Goal: Task Accomplishment & Management: Manage account settings

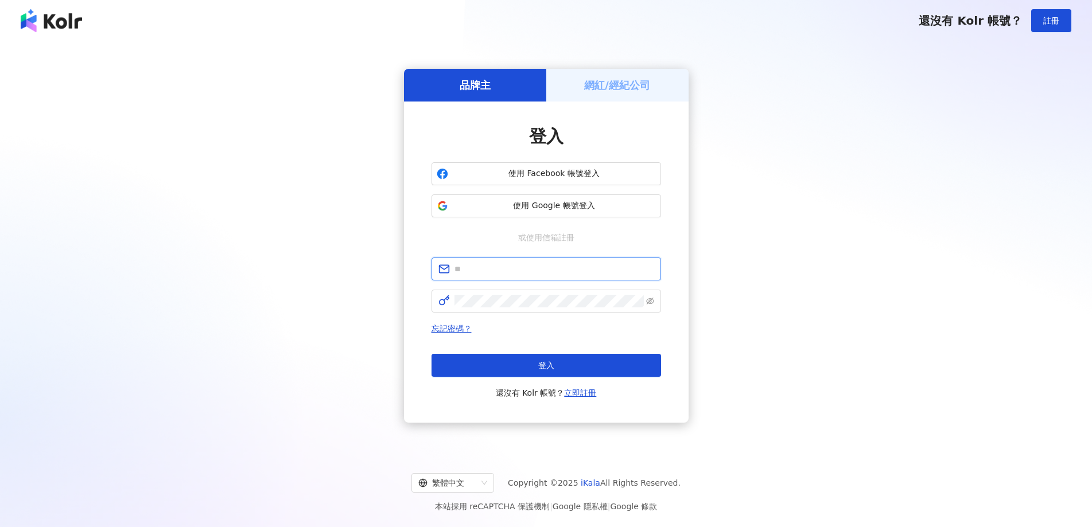
click at [537, 270] on input "text" at bounding box center [554, 269] width 200 height 13
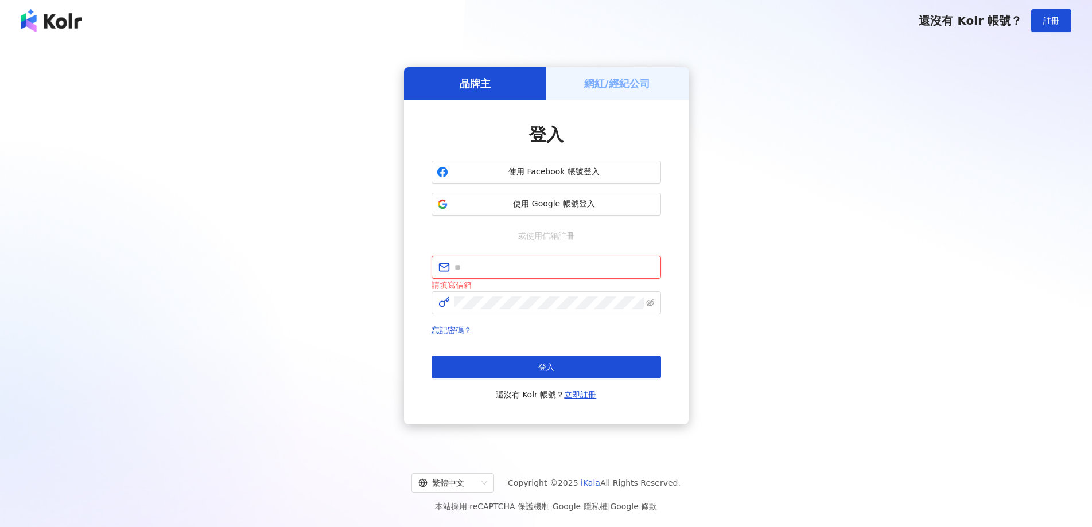
click at [550, 267] on input "text" at bounding box center [554, 267] width 200 height 13
paste input "**********"
type input "**********"
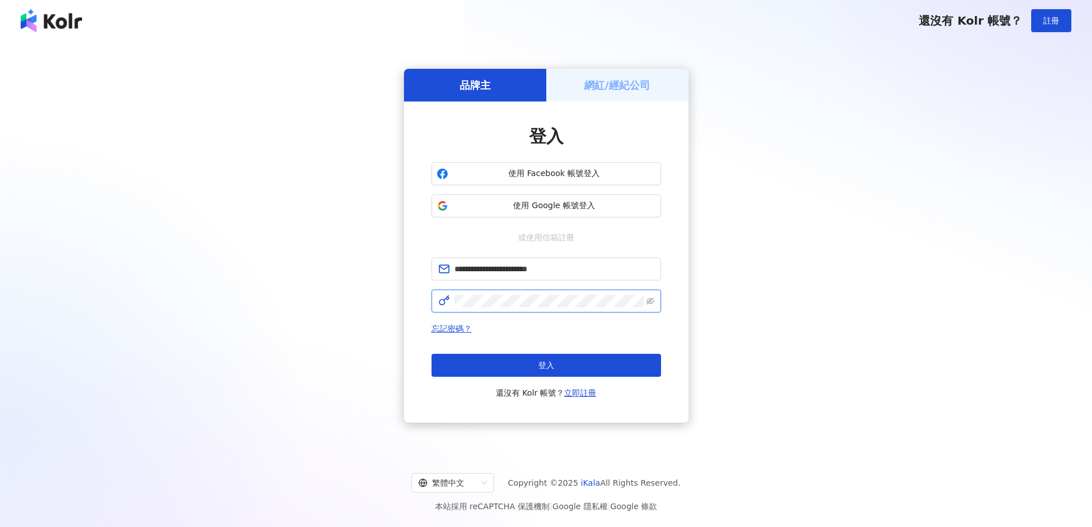
click button "登入" at bounding box center [546, 365] width 230 height 23
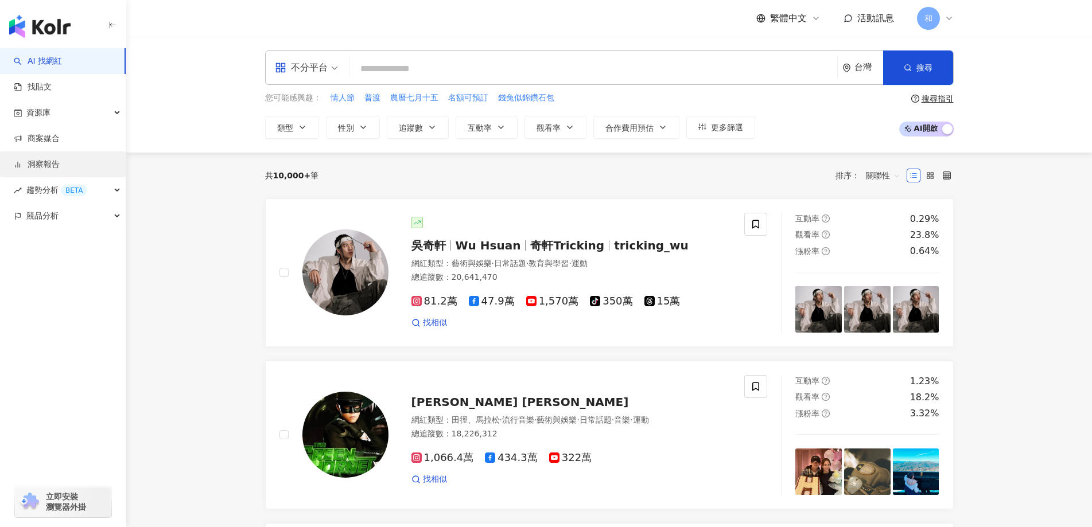
click at [60, 166] on link "洞察報告" at bounding box center [37, 164] width 46 height 11
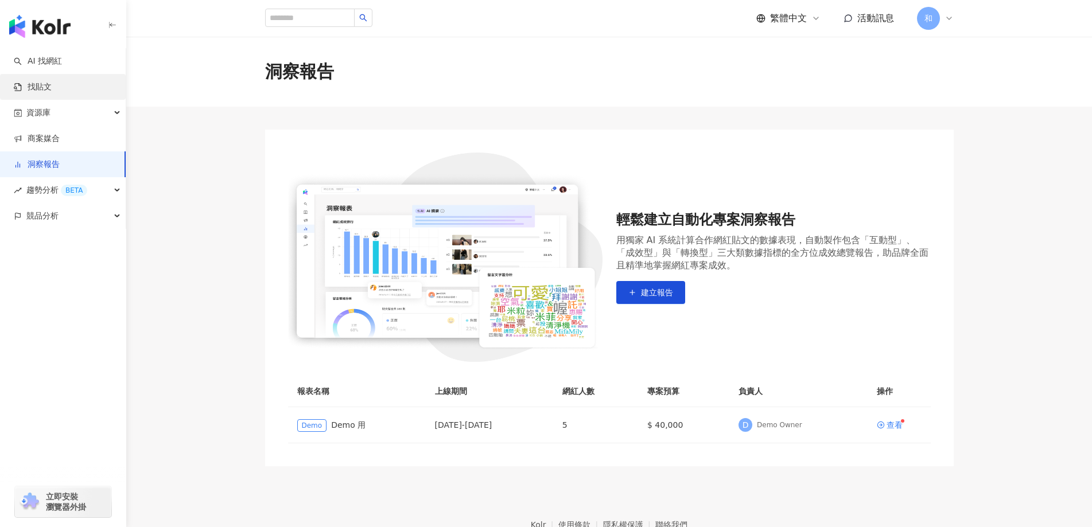
click at [52, 85] on link "找貼文" at bounding box center [33, 86] width 38 height 11
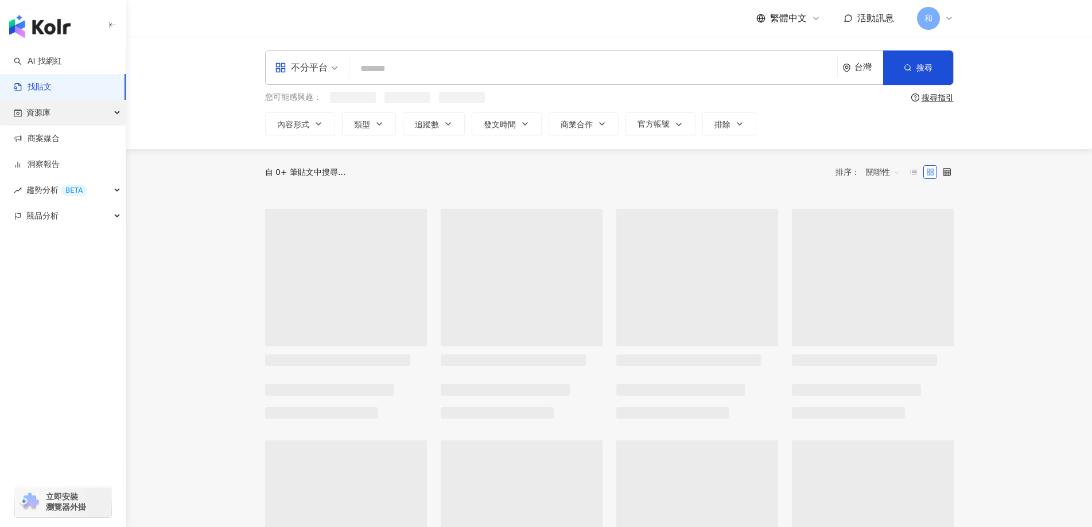
click at [65, 114] on div "資源庫" at bounding box center [63, 113] width 126 height 26
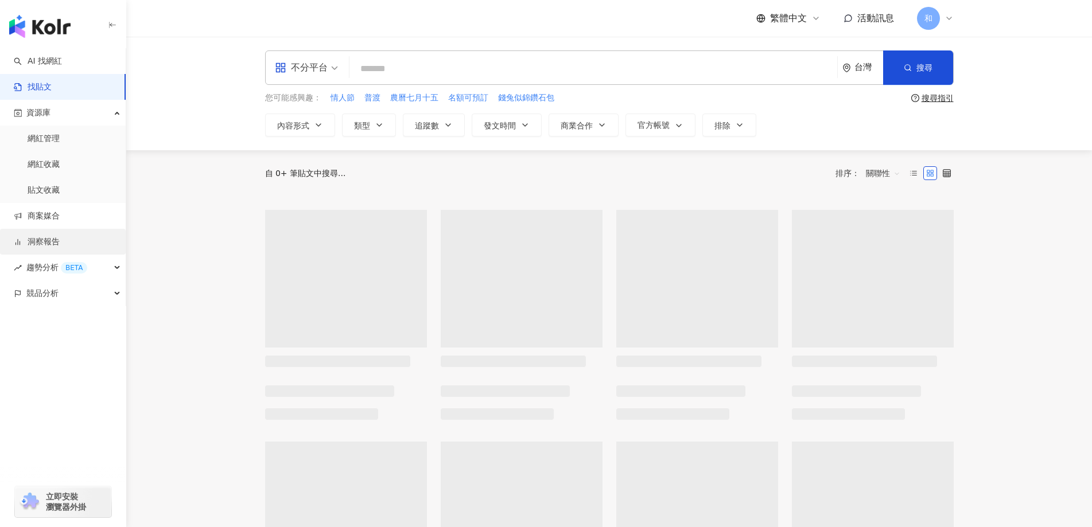
click at [60, 239] on link "洞察報告" at bounding box center [37, 241] width 46 height 11
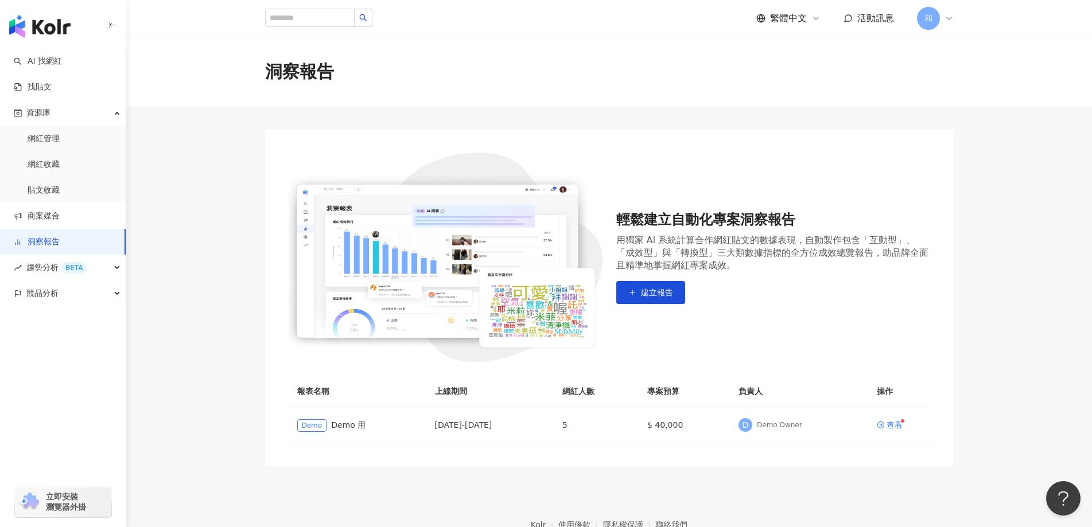
click at [940, 16] on div "和" at bounding box center [935, 18] width 37 height 23
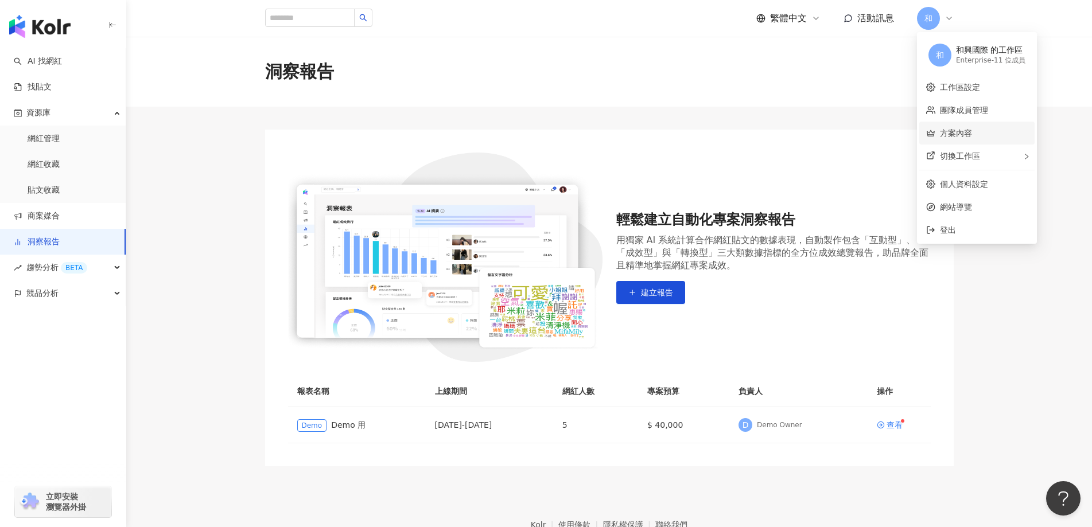
click at [972, 131] on link "方案內容" at bounding box center [956, 133] width 32 height 9
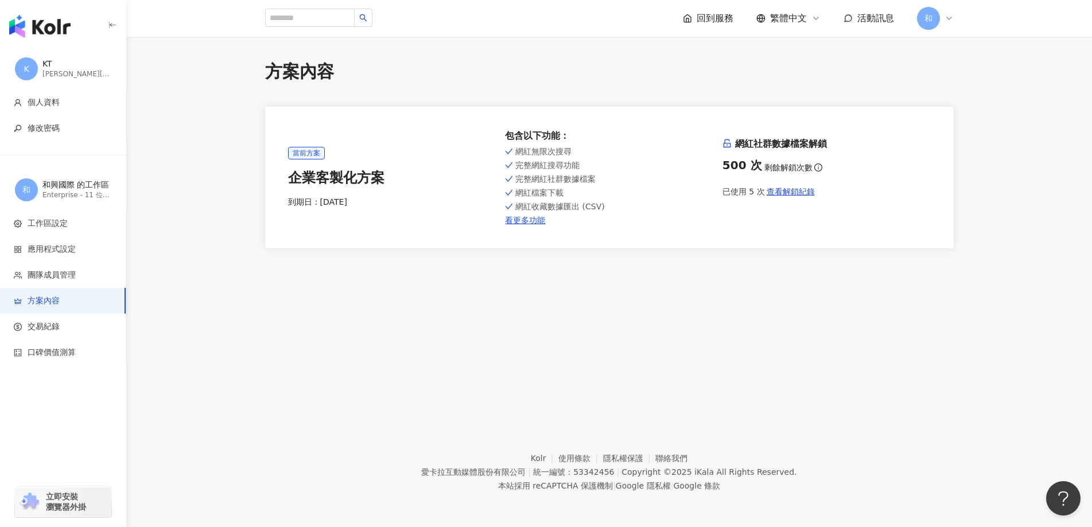
click at [948, 21] on icon at bounding box center [948, 18] width 9 height 9
click at [980, 91] on link "工作區設定" at bounding box center [960, 87] width 40 height 9
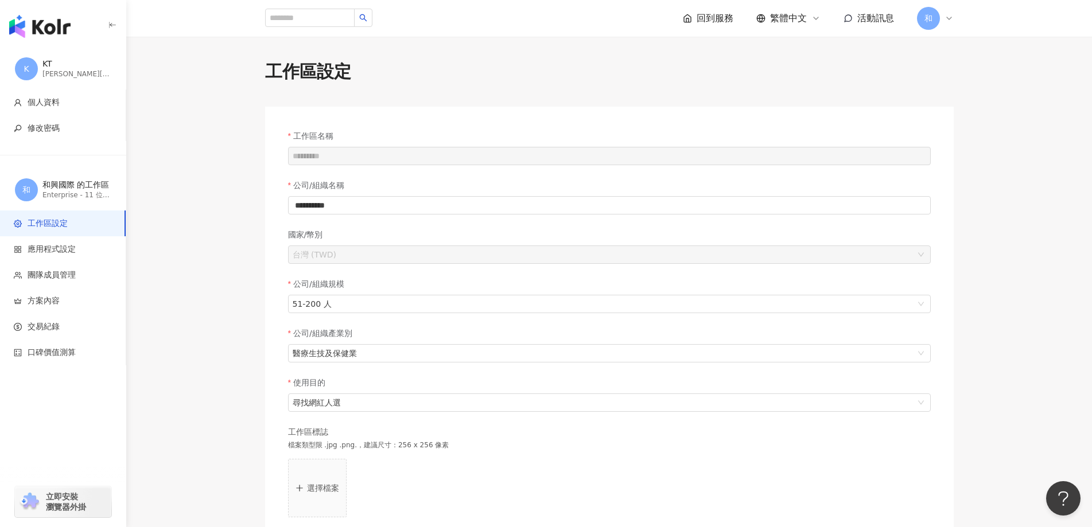
click at [953, 26] on div "和" at bounding box center [935, 18] width 37 height 23
click at [160, 266] on main "**********" at bounding box center [609, 321] width 966 height 523
click at [84, 322] on span "交易紀錄" at bounding box center [65, 326] width 103 height 11
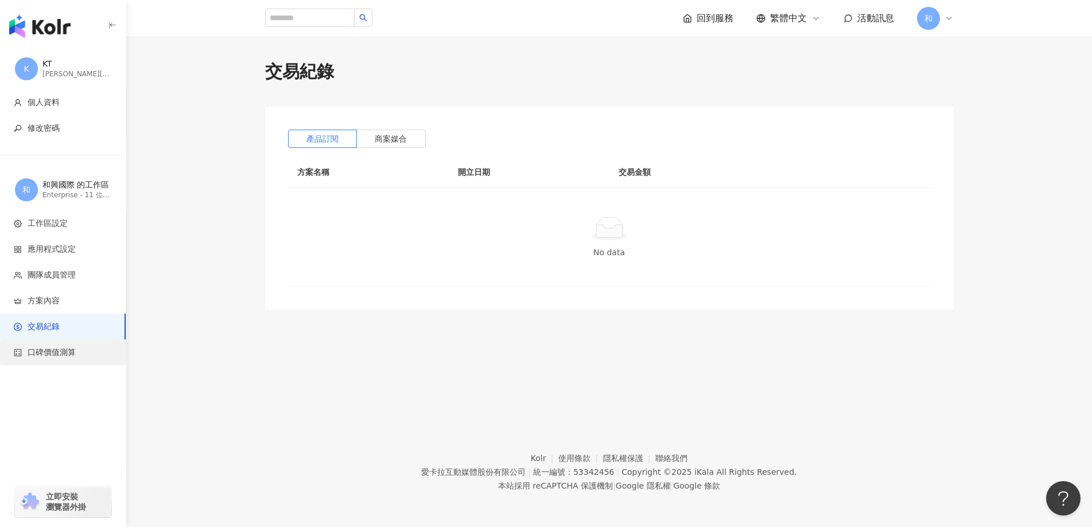
click at [74, 351] on span "口碑價值測算" at bounding box center [52, 352] width 48 height 11
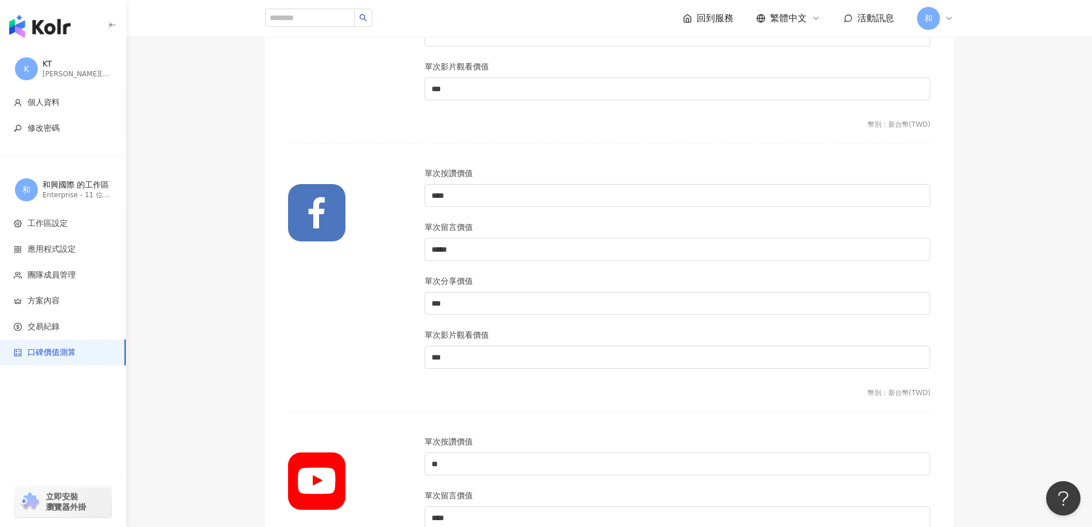
scroll to position [344, 0]
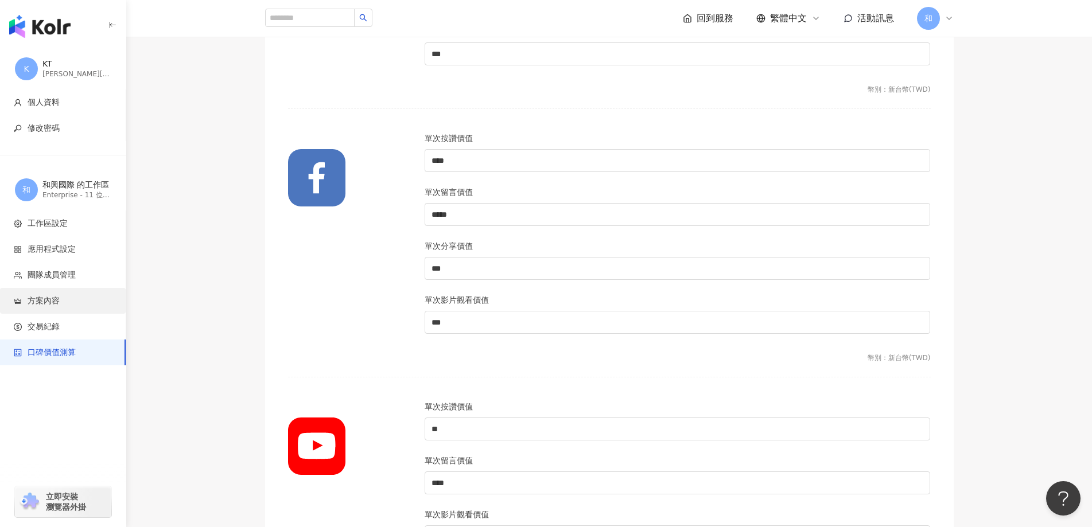
click at [46, 297] on span "方案內容" at bounding box center [44, 301] width 32 height 11
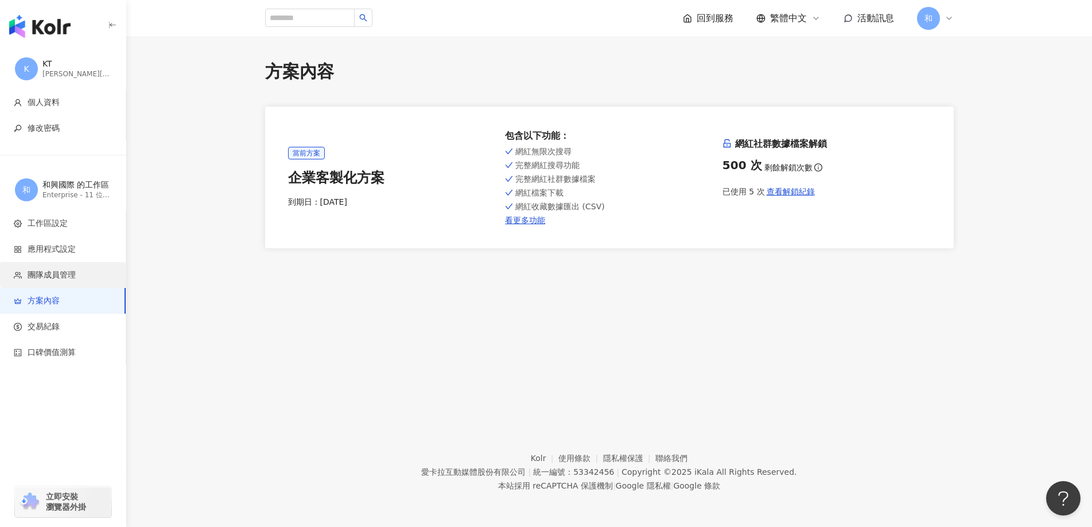
click at [64, 279] on span "團隊成員管理" at bounding box center [52, 275] width 48 height 11
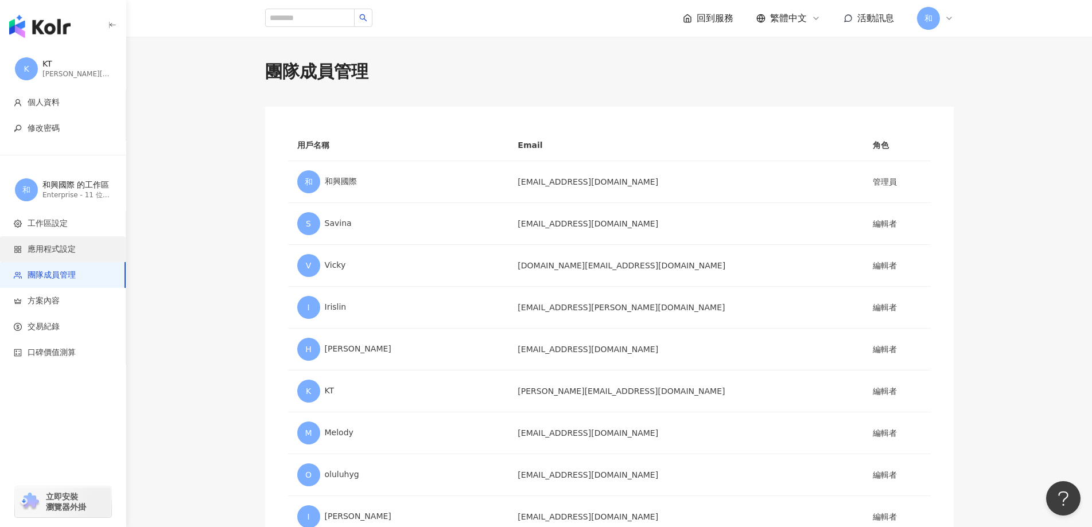
click at [69, 246] on span "應用程式設定" at bounding box center [52, 249] width 48 height 11
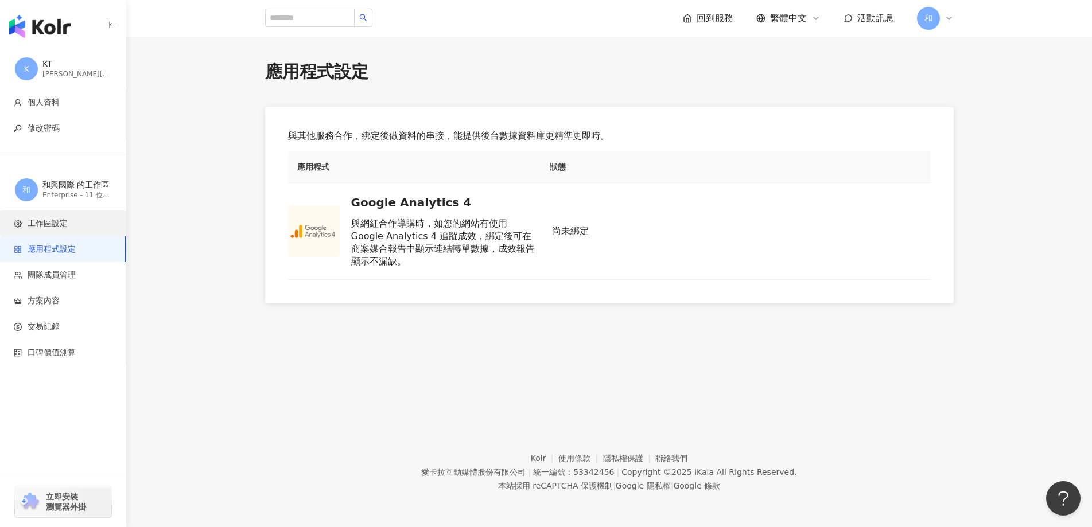
click at [65, 231] on li "工作區設定" at bounding box center [63, 224] width 126 height 26
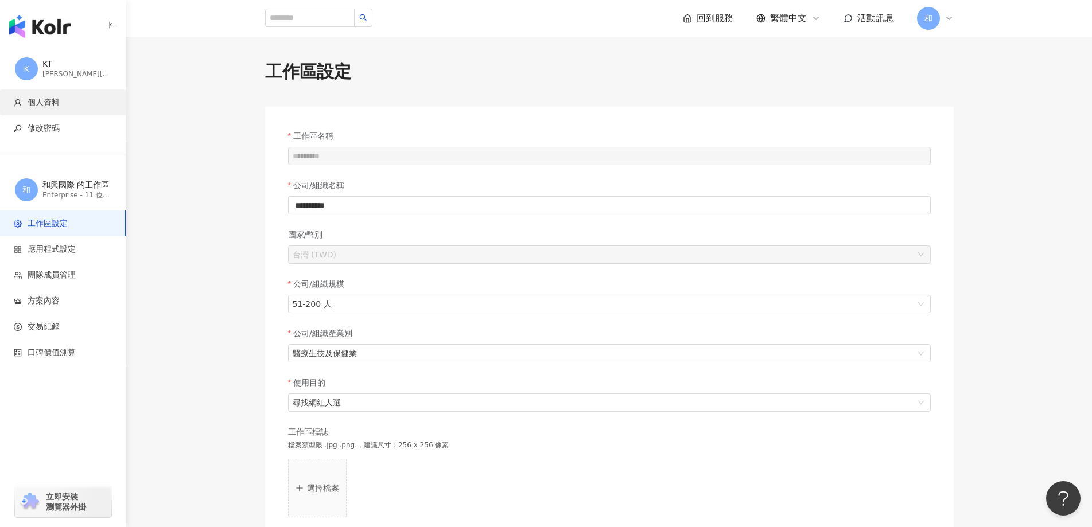
click at [48, 102] on span "個人資料" at bounding box center [44, 102] width 32 height 11
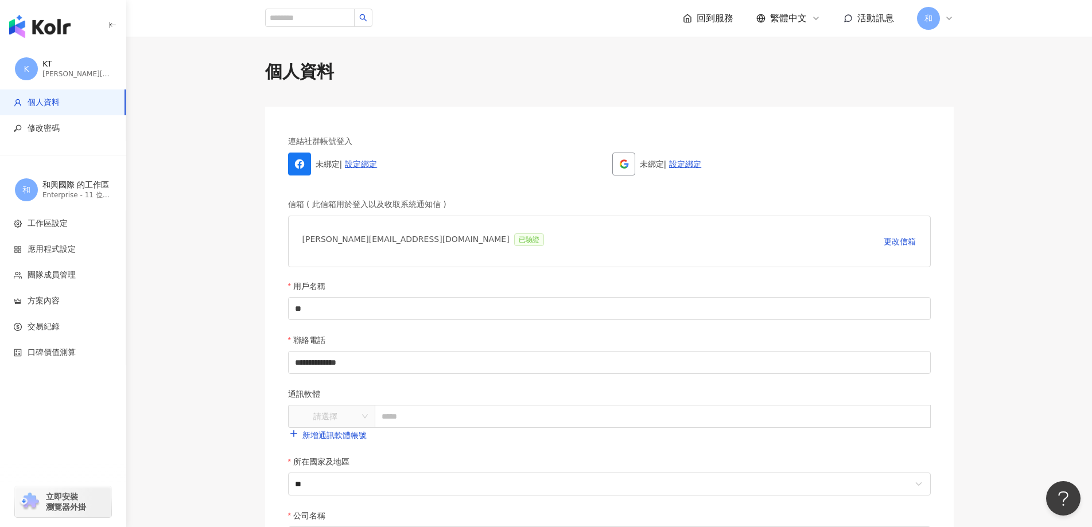
click at [714, 21] on span "回到服務" at bounding box center [715, 18] width 37 height 13
